Goal: Task Accomplishment & Management: Use online tool/utility

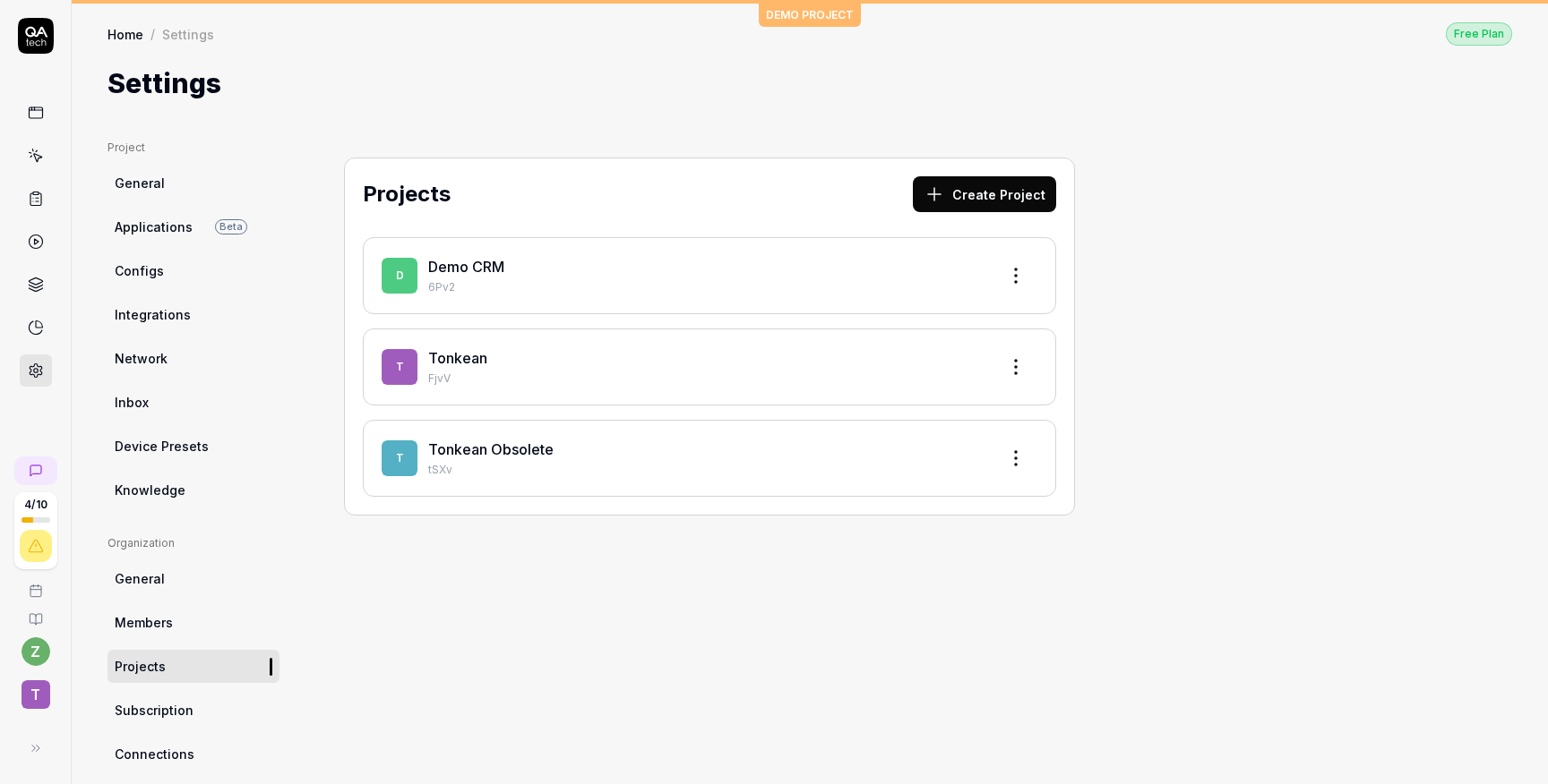
click at [33, 159] on icon at bounding box center [35, 155] width 16 height 16
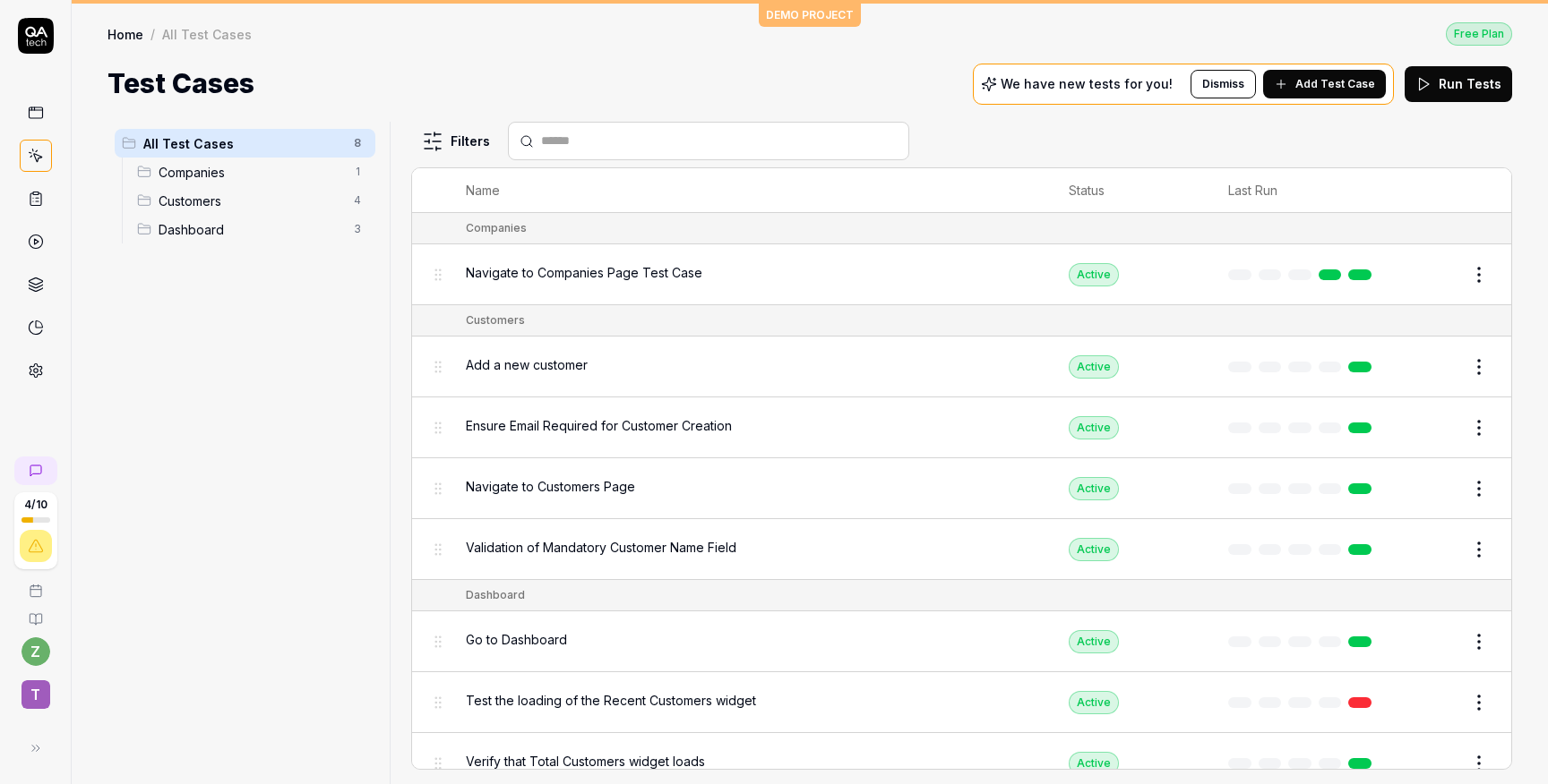
click at [586, 271] on span "Navigate to Companies Page Test Case" at bounding box center [584, 272] width 236 height 19
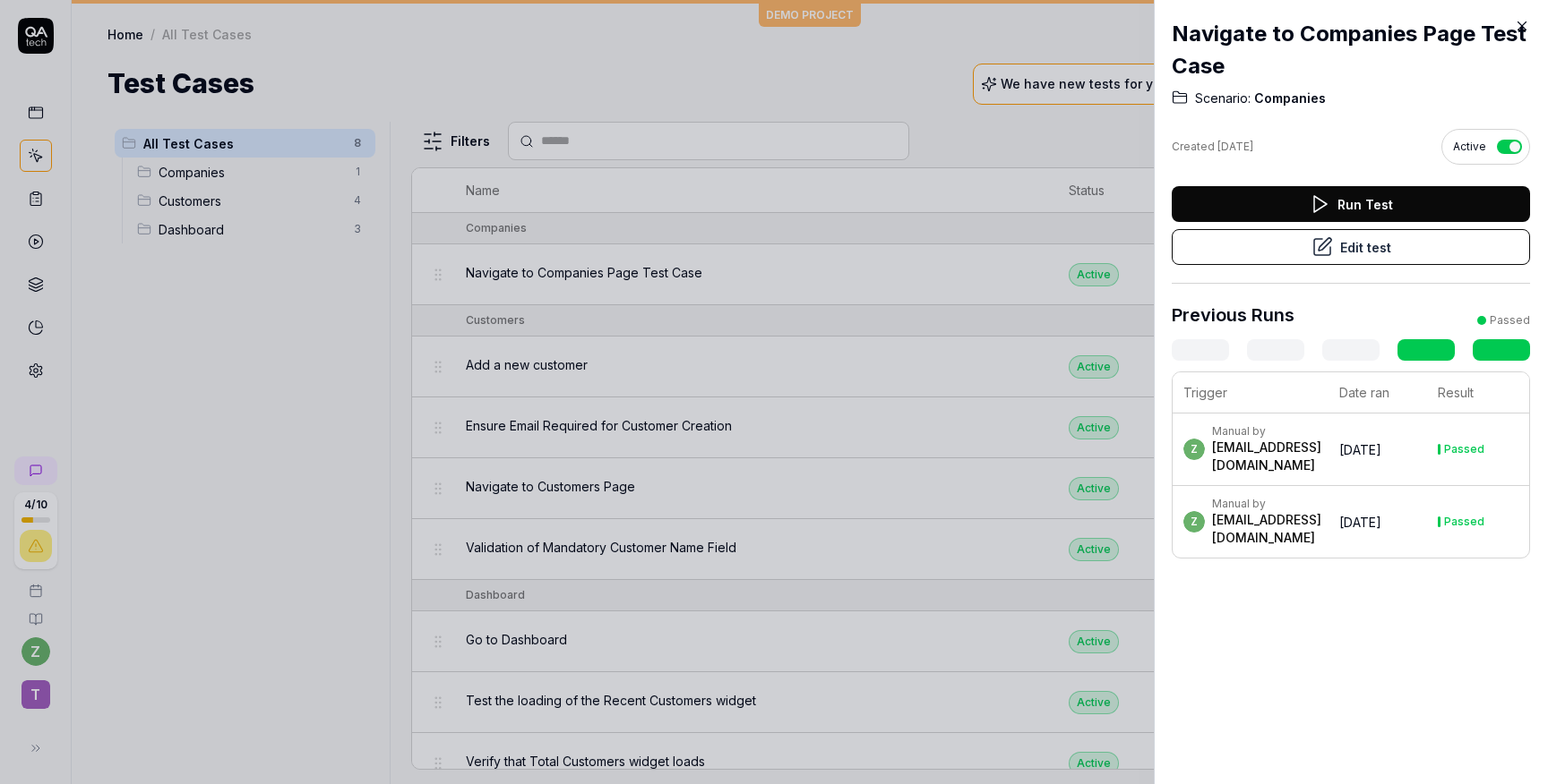
click at [1355, 246] on button "Edit test" at bounding box center [1351, 247] width 359 height 36
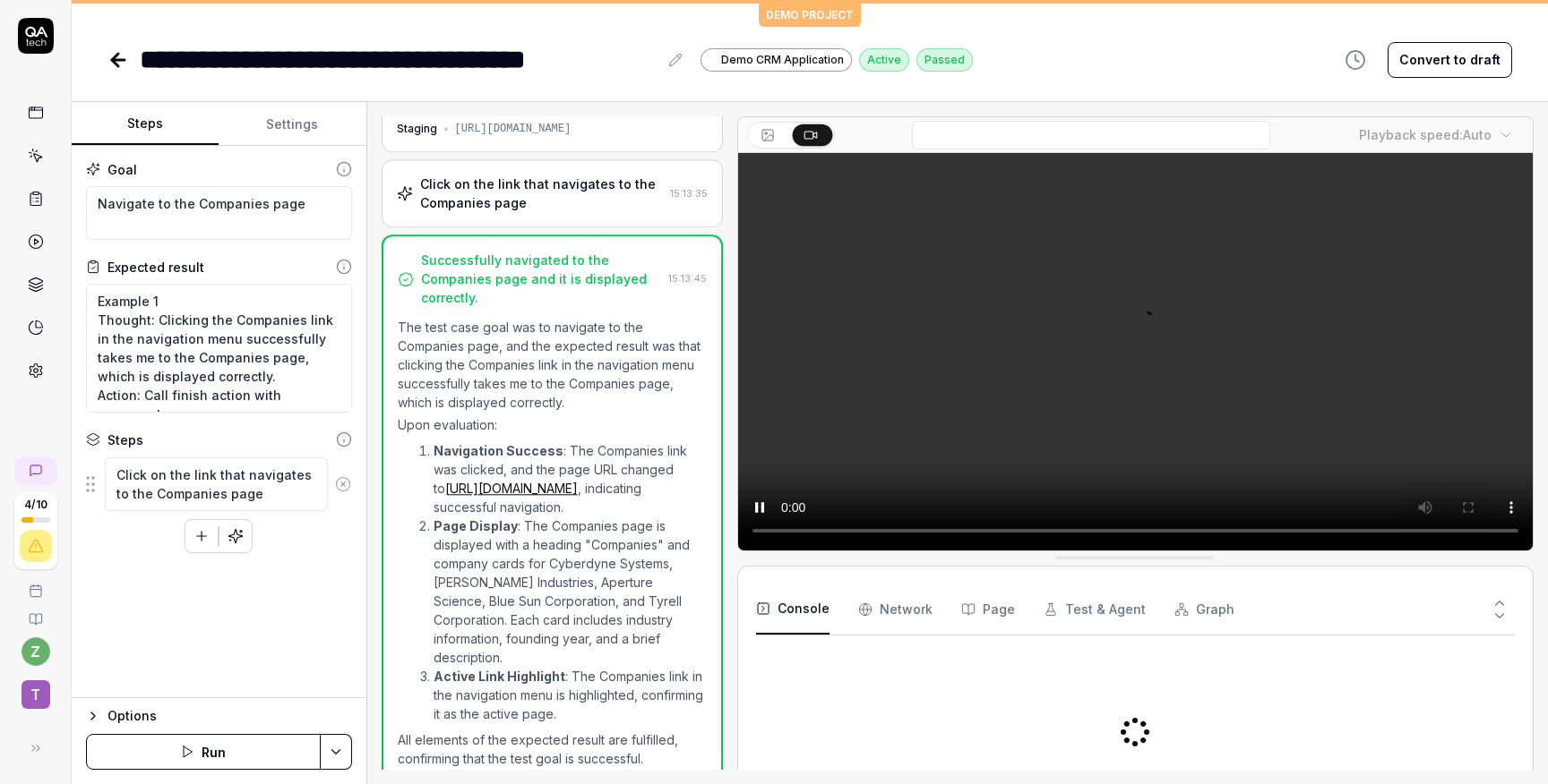
scroll to position [39, 0]
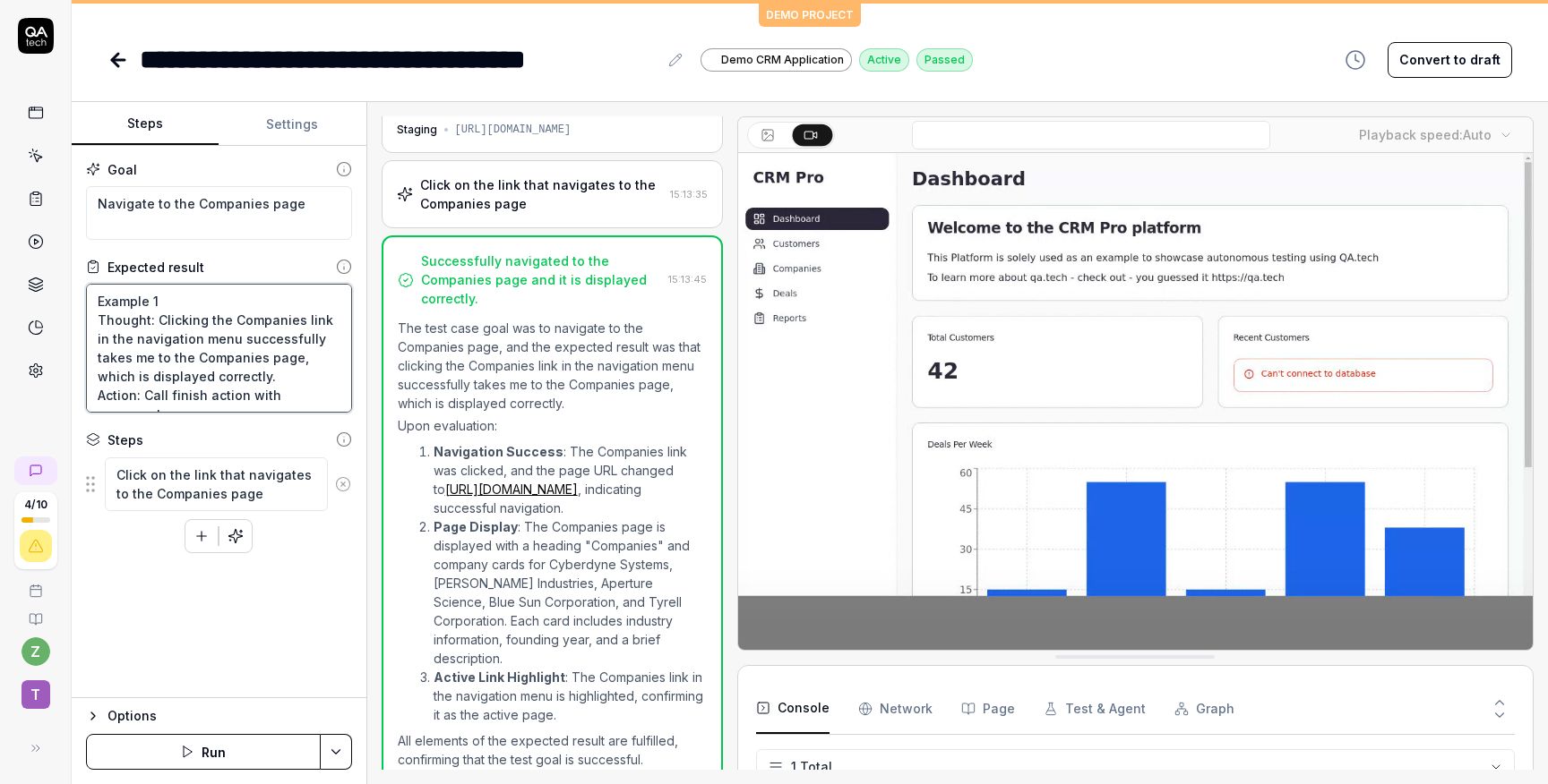
click at [246, 348] on textarea "Example 1 Thought: Clicking the Companies link in the navigation menu successfu…" at bounding box center [219, 348] width 266 height 129
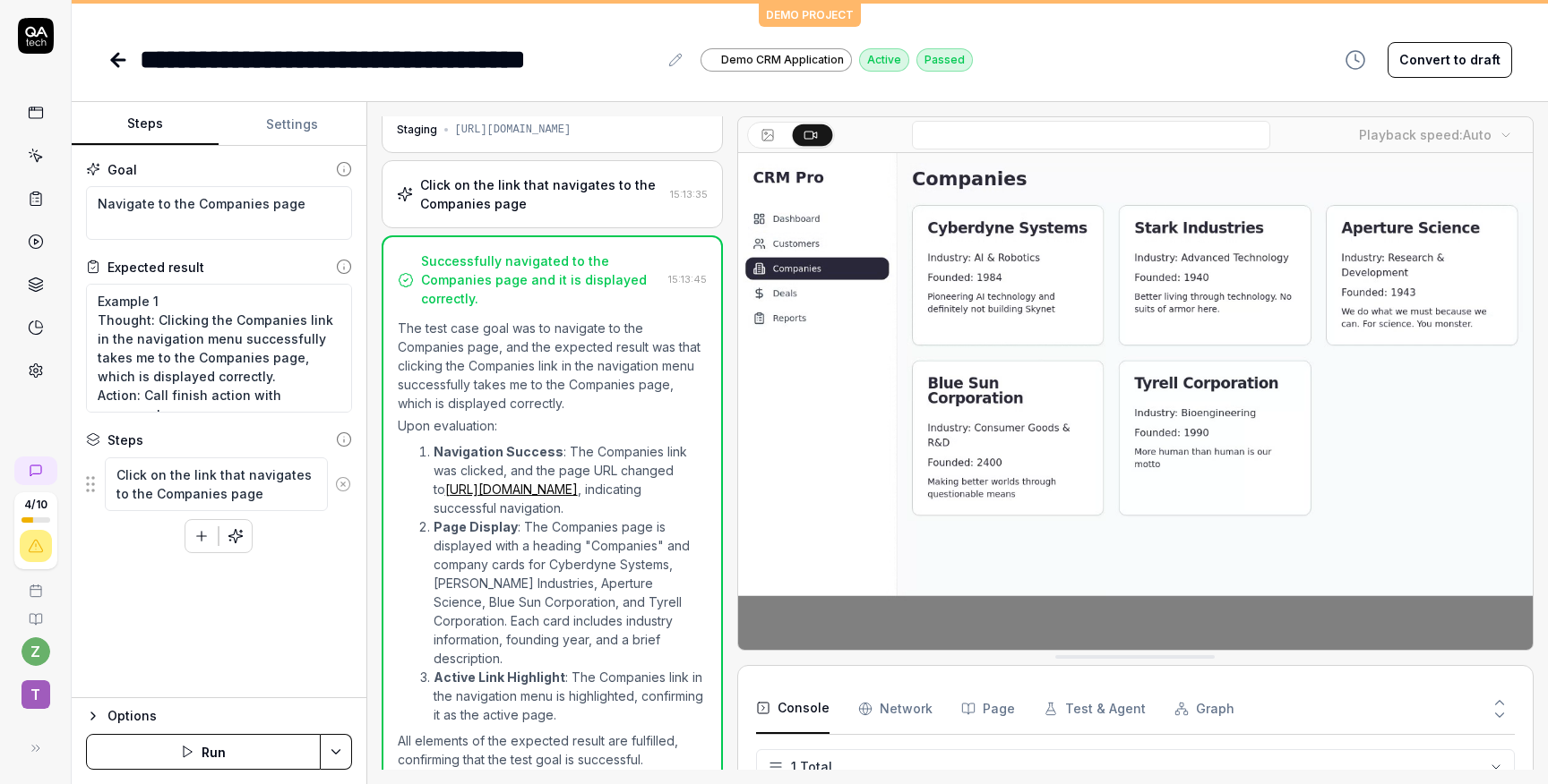
click at [113, 67] on icon at bounding box center [118, 59] width 21 height 21
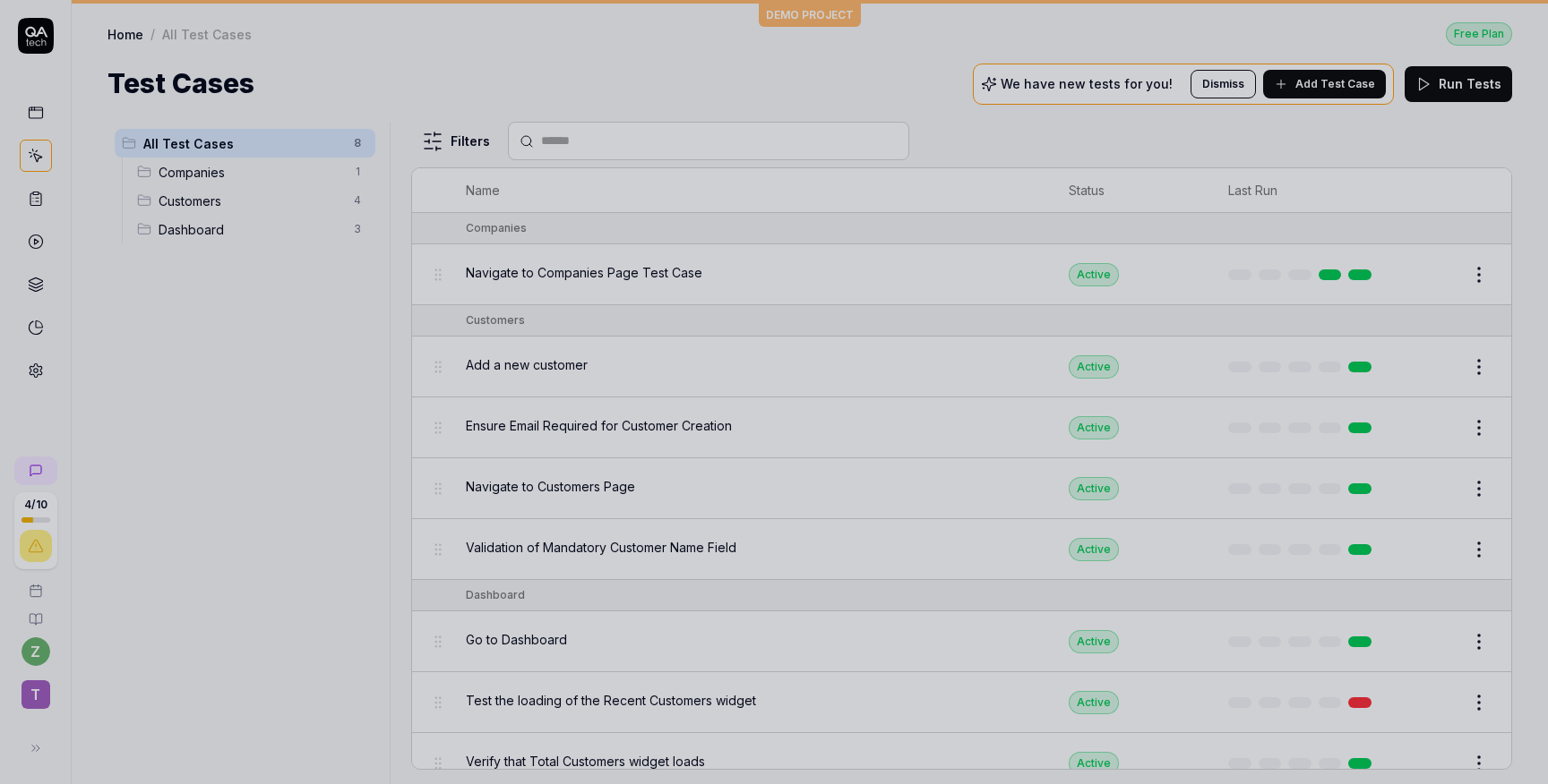
click at [1017, 298] on div at bounding box center [774, 392] width 1548 height 784
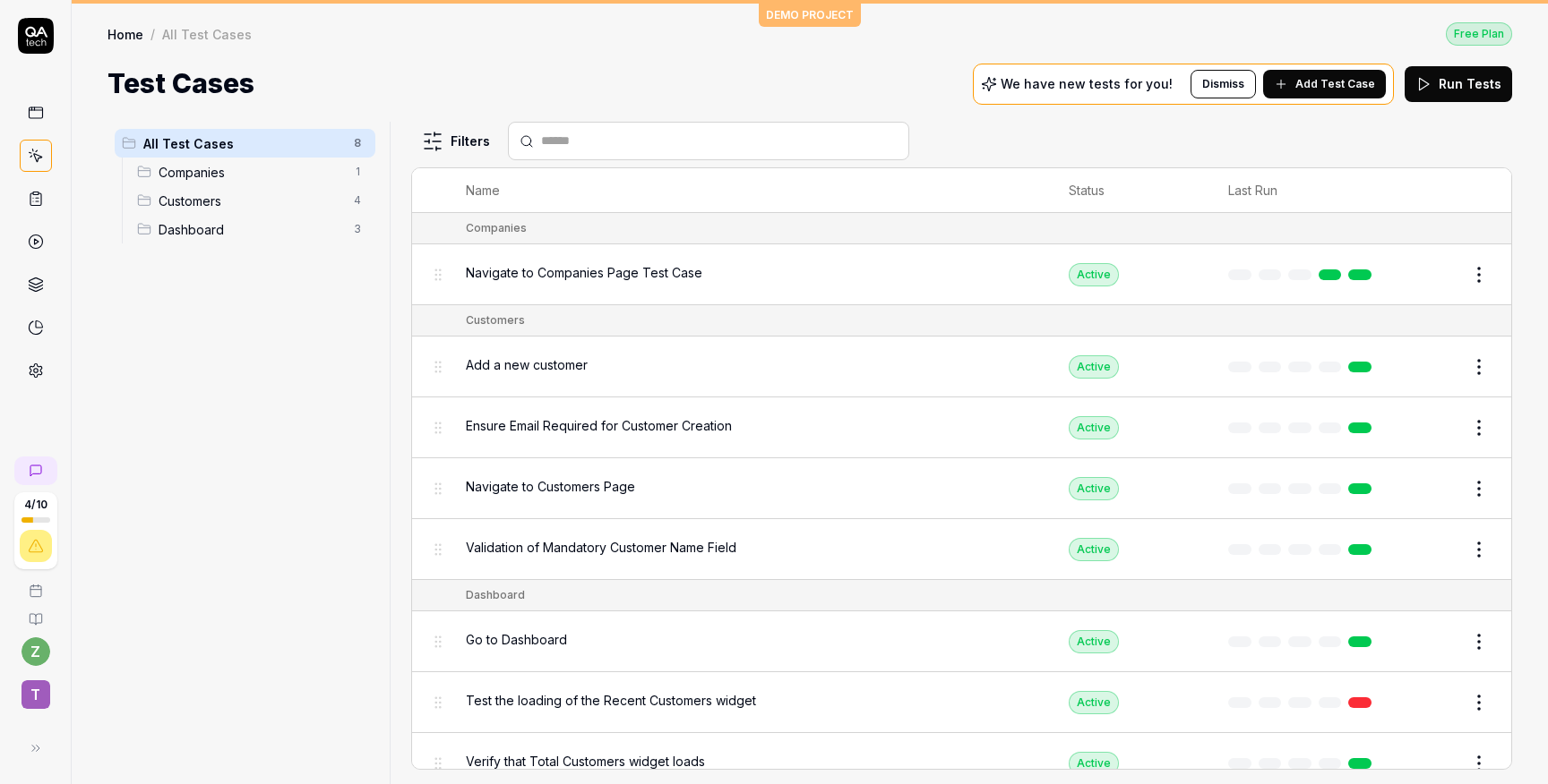
click at [21, 705] on span "T" at bounding box center [35, 695] width 29 height 29
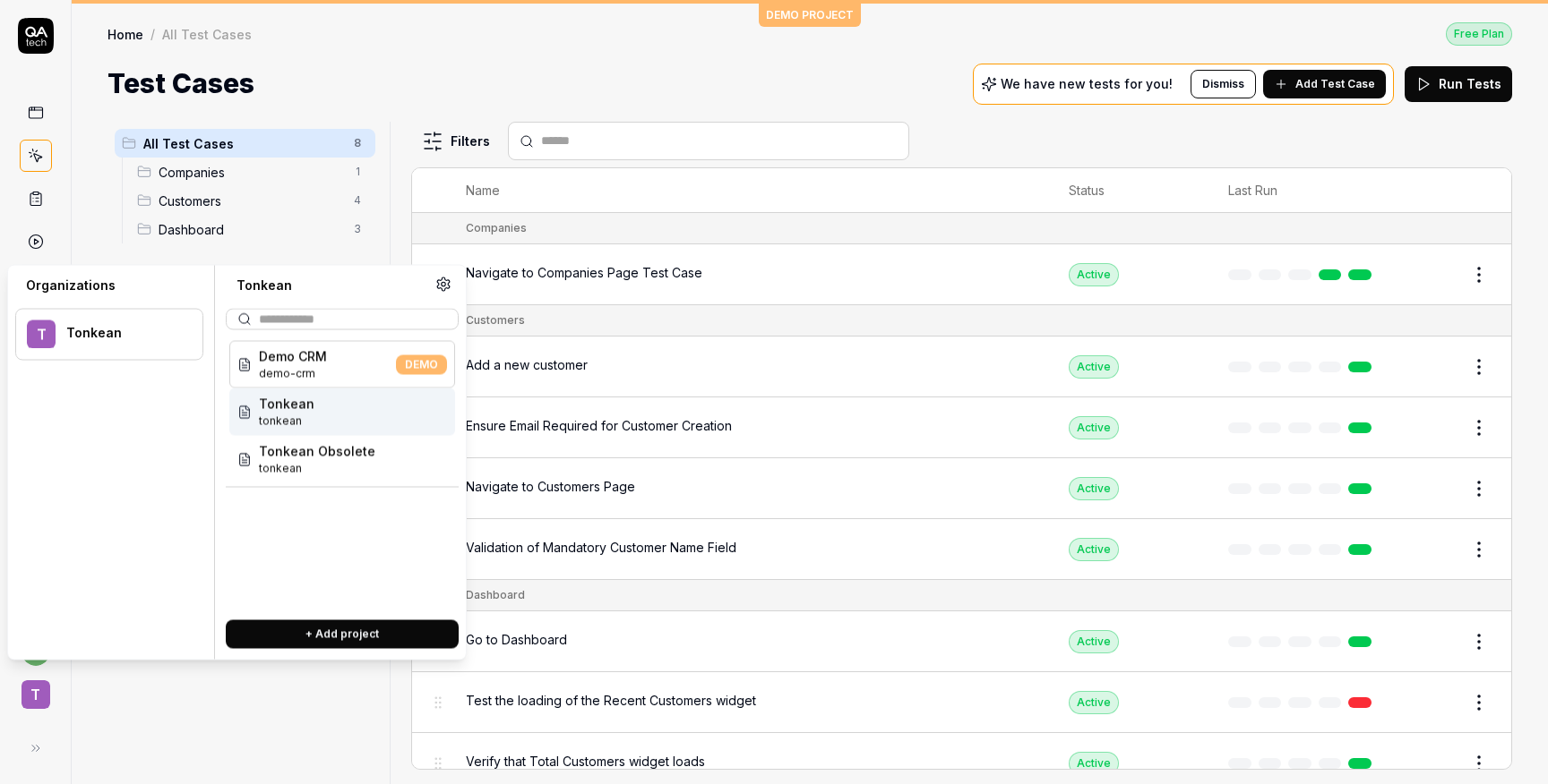
click at [327, 414] on div "Tonkean tonkean" at bounding box center [342, 412] width 226 height 47
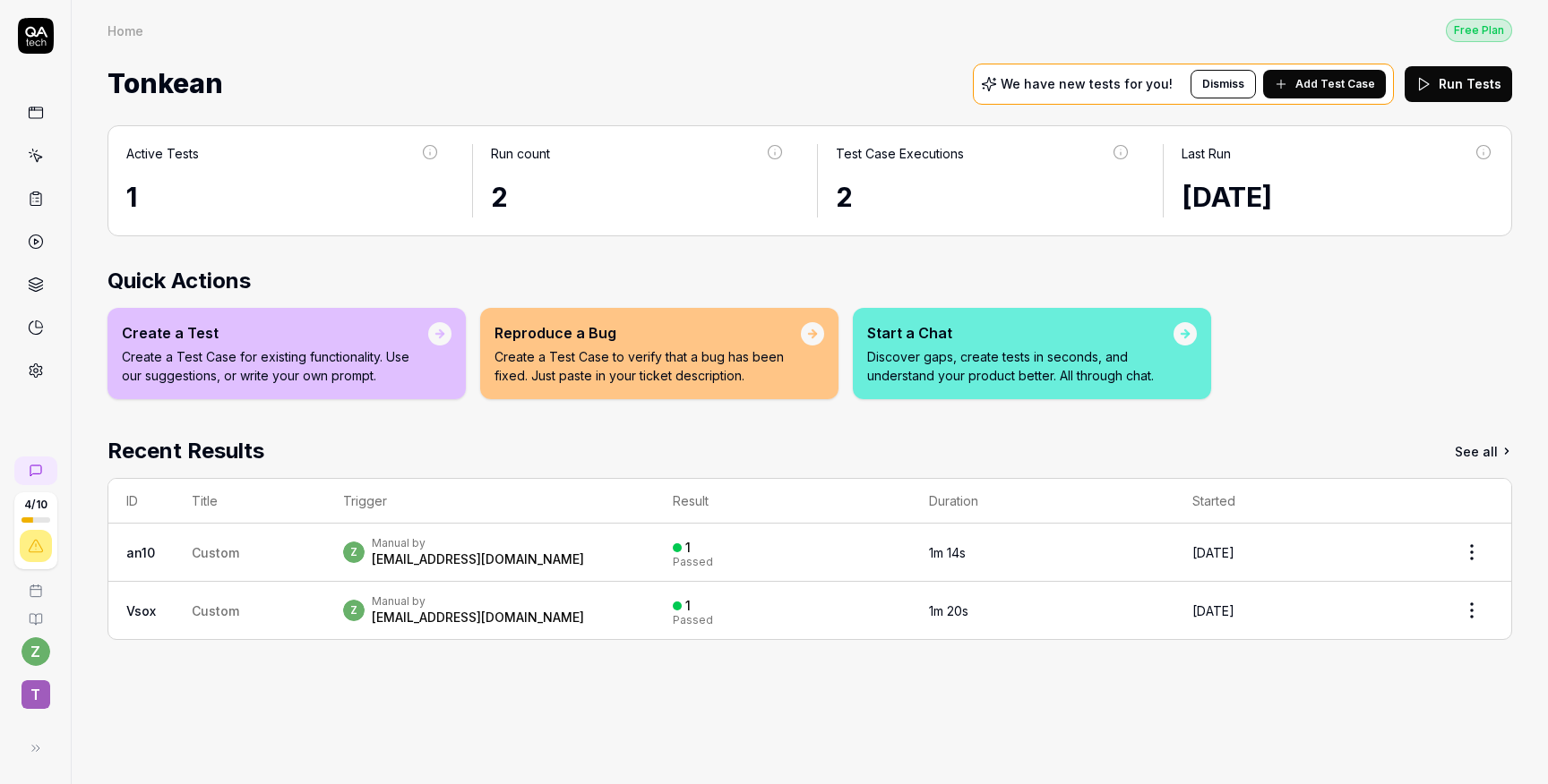
click at [35, 161] on icon at bounding box center [37, 158] width 8 height 8
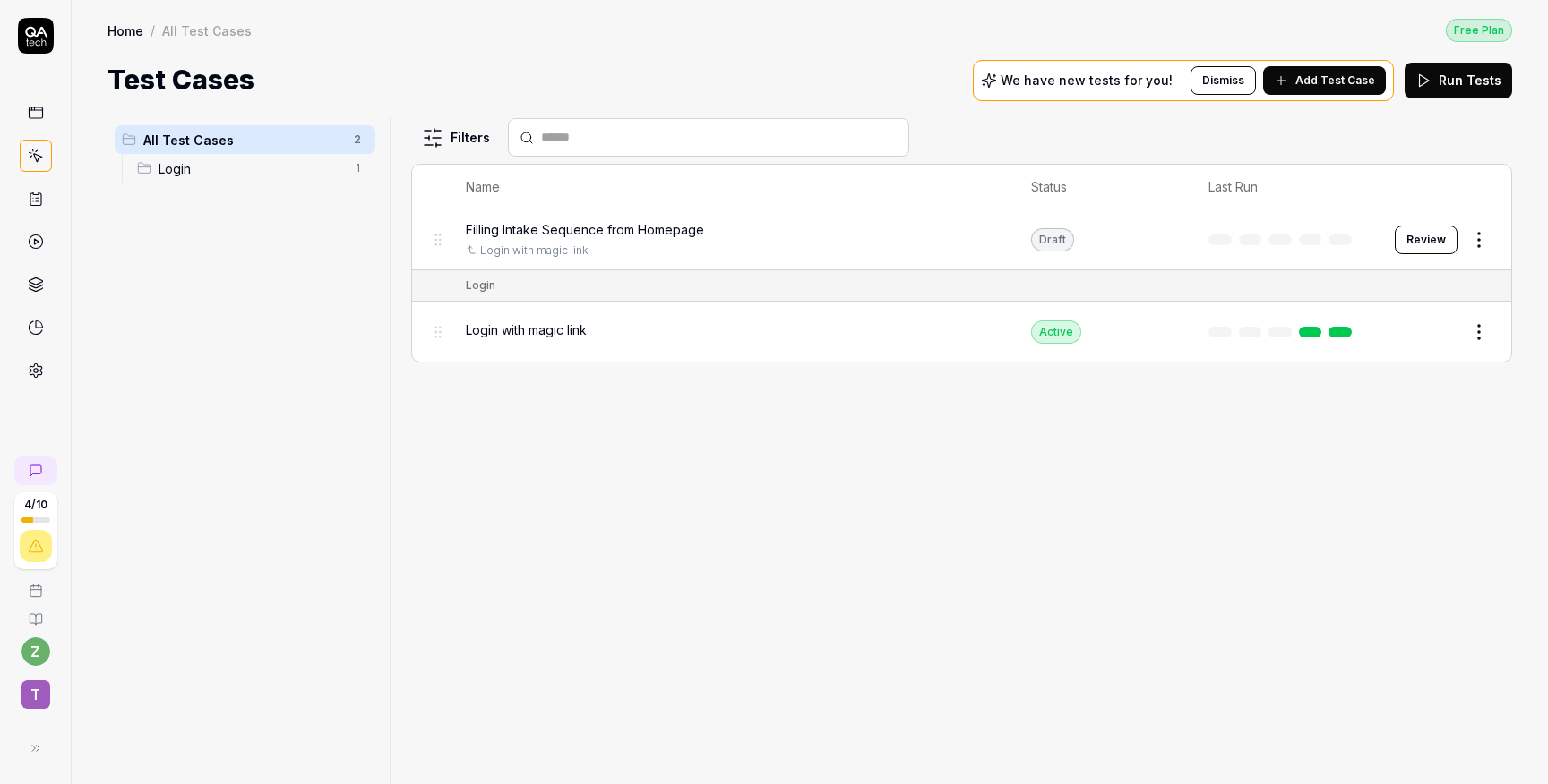
click at [638, 223] on span "Filling Intake Sequence from Homepage" at bounding box center [584, 229] width 238 height 19
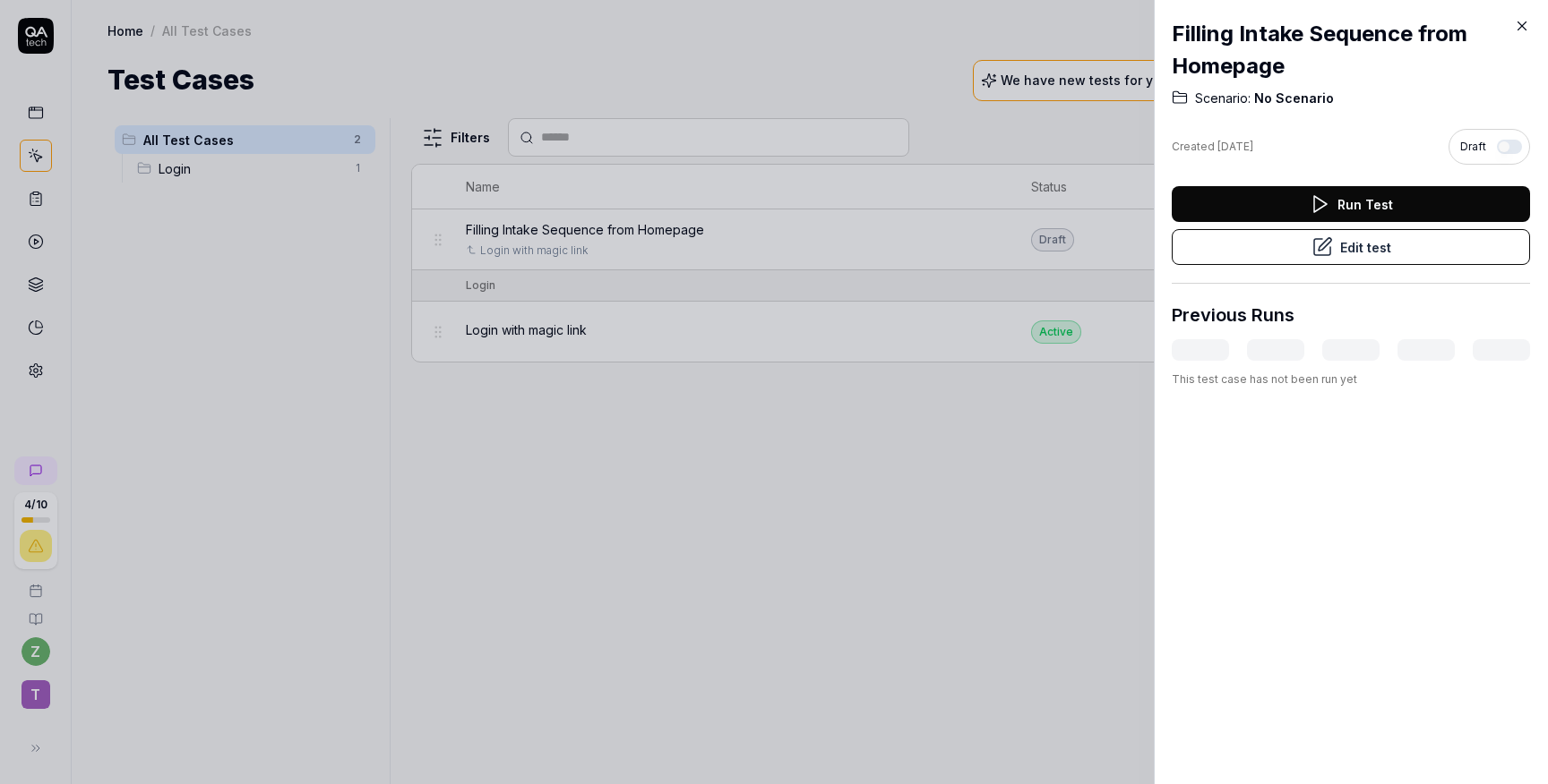
click at [1328, 245] on icon at bounding box center [1321, 246] width 21 height 21
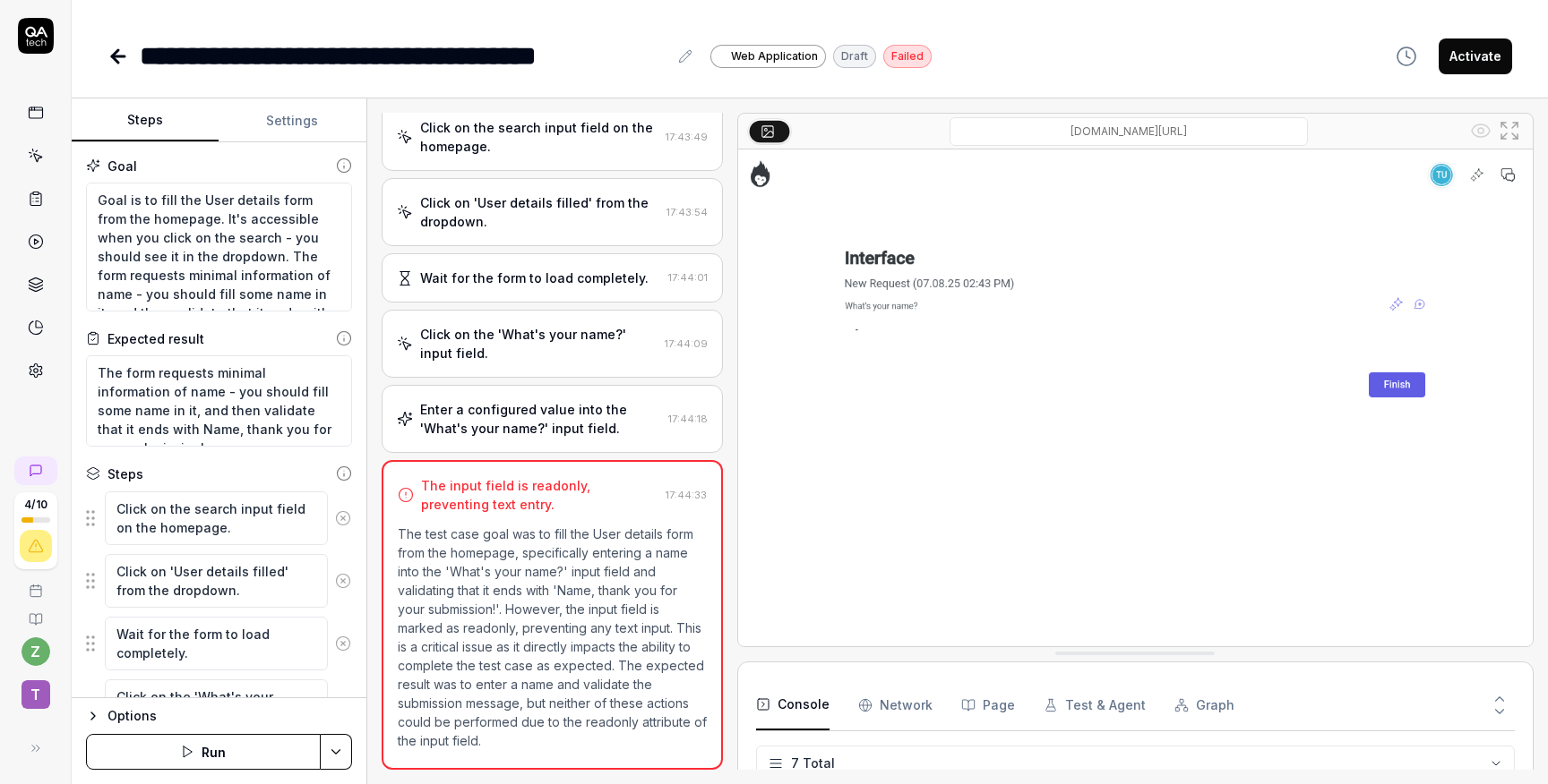
scroll to position [152, 0]
type textarea "*"
